Goal: Task Accomplishment & Management: Use online tool/utility

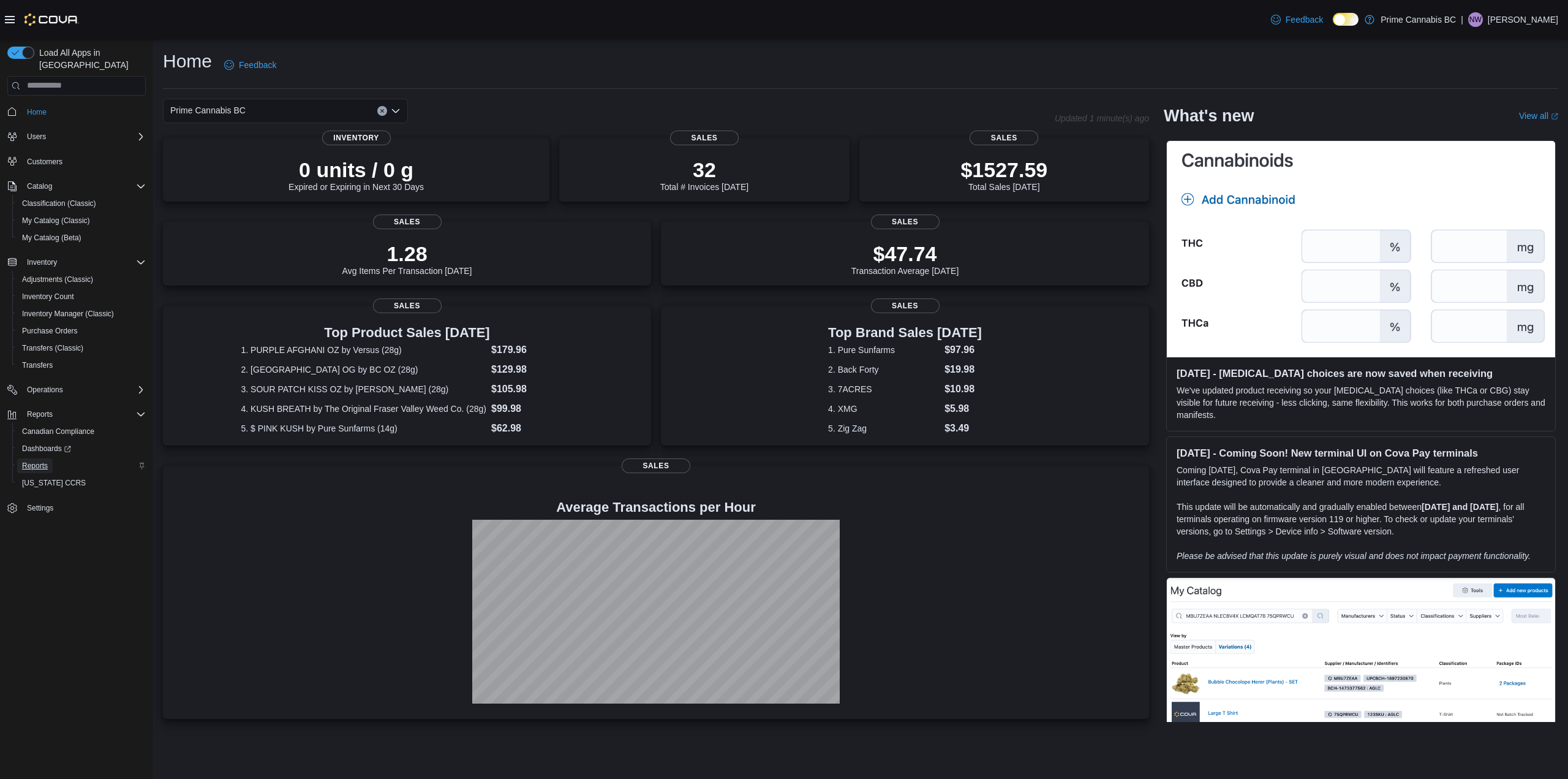
click at [40, 461] on span "Reports" at bounding box center [35, 465] width 26 height 10
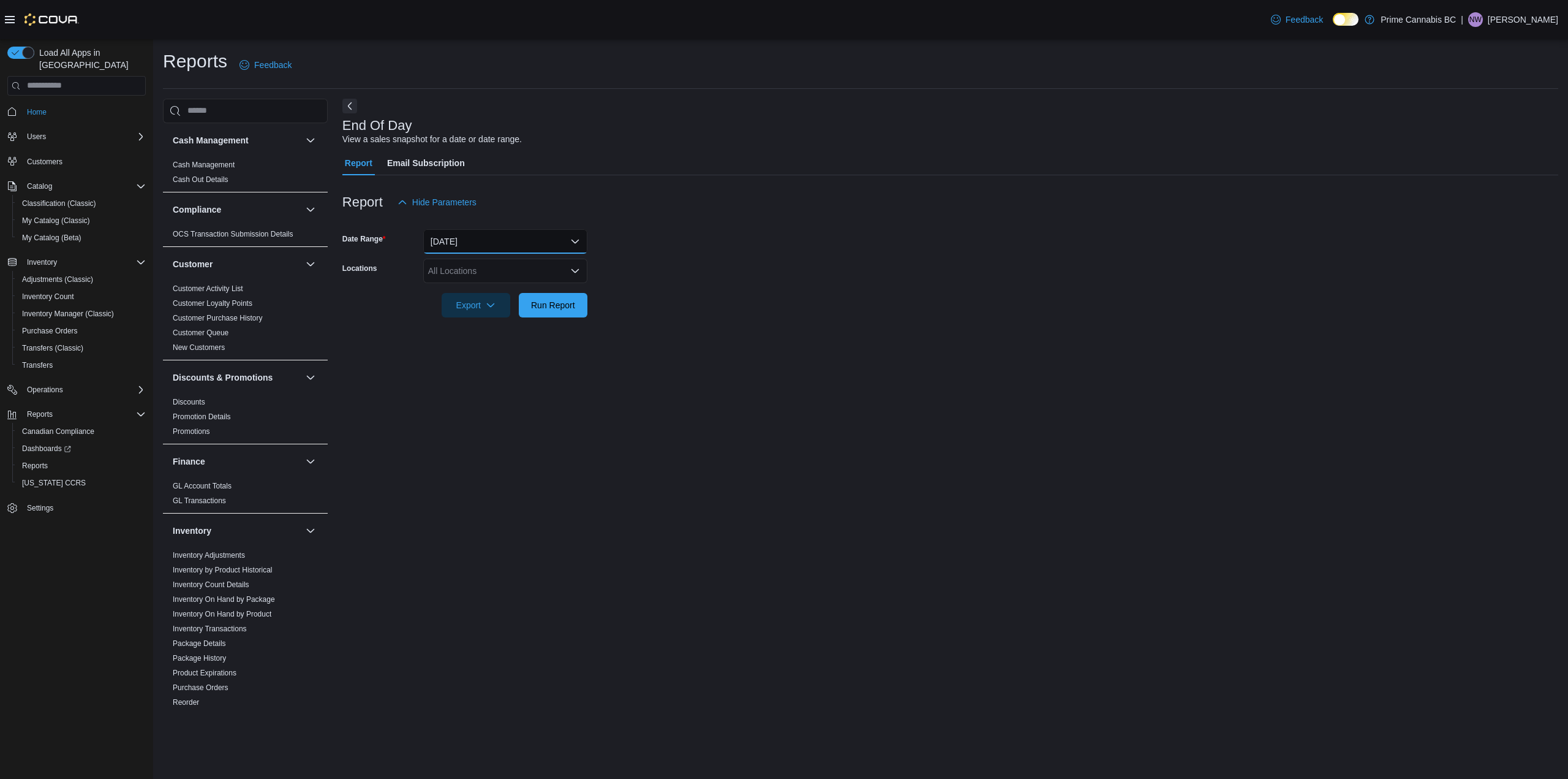
click at [436, 240] on button "Today" at bounding box center [505, 241] width 164 height 24
click at [459, 319] on span "Yesterday" at bounding box center [512, 315] width 140 height 14
click at [469, 271] on div "All Locations" at bounding box center [505, 270] width 164 height 24
click at [463, 319] on button "Kelowna" at bounding box center [505, 327] width 164 height 18
click at [736, 271] on form "Date Range Yesterday Locations Kelowna Combo box. Selected. Kelowna. Press Back…" at bounding box center [950, 266] width 1215 height 102
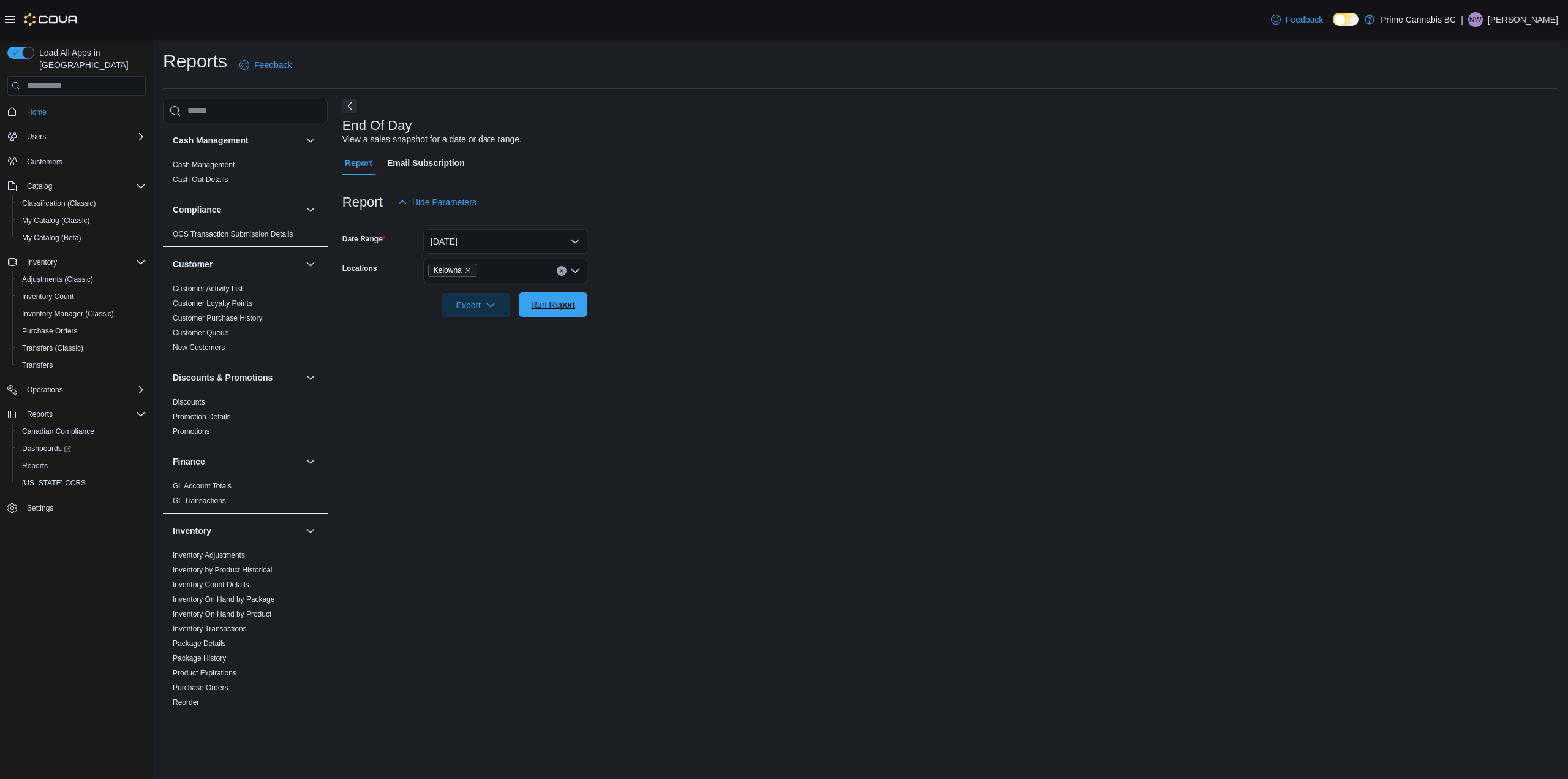
click at [561, 299] on span "Run Report" at bounding box center [552, 305] width 44 height 12
